Goal: Transaction & Acquisition: Subscribe to service/newsletter

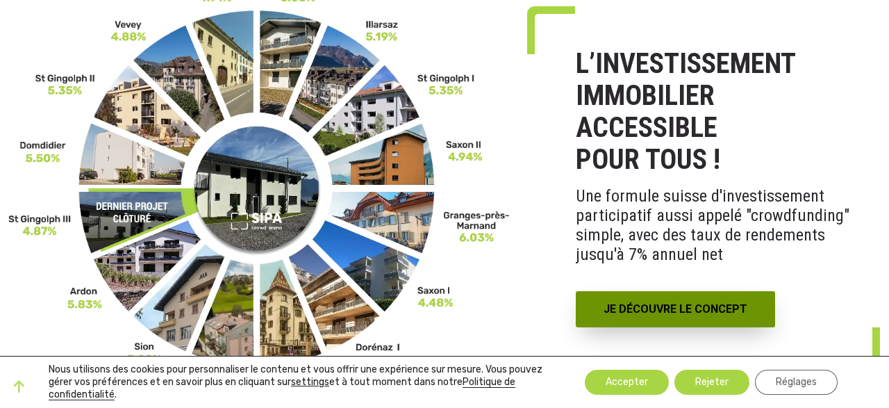
click at [638, 313] on link "JE DÉCOUVRE LE CONCEPT" at bounding box center [675, 309] width 199 height 36
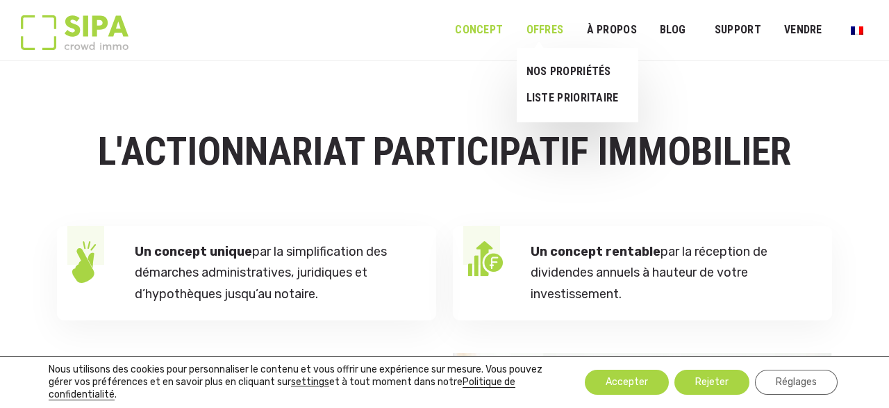
click at [545, 29] on link "OFFRES" at bounding box center [545, 30] width 56 height 31
click at [561, 72] on link "NOS PROPRIÉTÉS" at bounding box center [572, 71] width 110 height 26
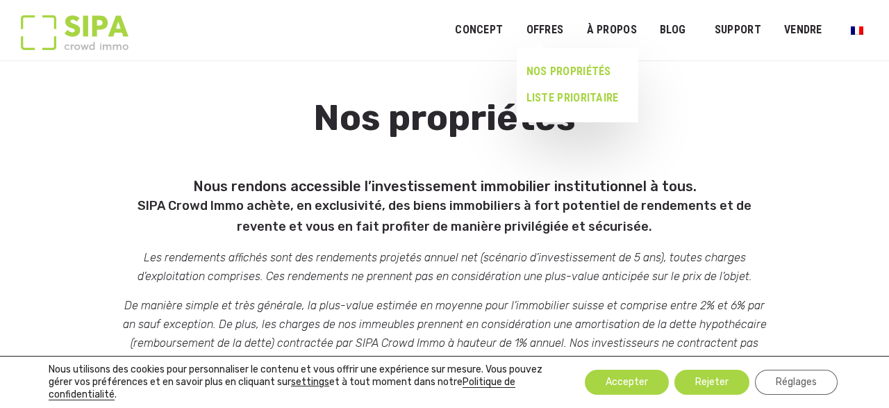
click at [551, 96] on link "LISTE PRIORITAIRE" at bounding box center [572, 98] width 110 height 26
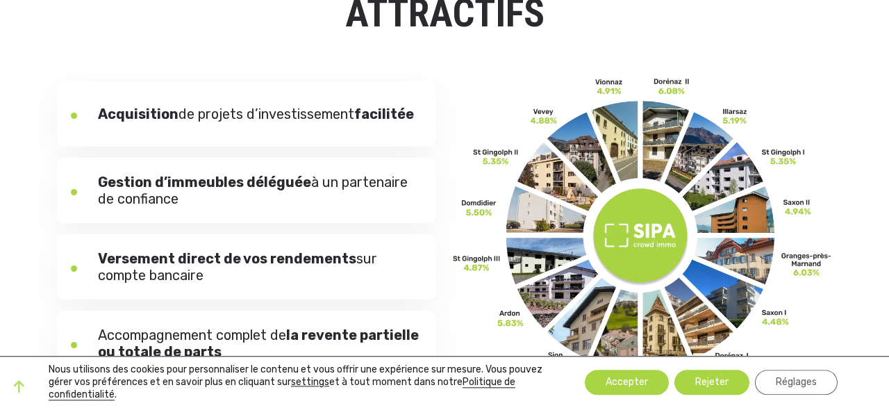
scroll to position [217, 0]
